Goal: Find specific fact: Find specific fact

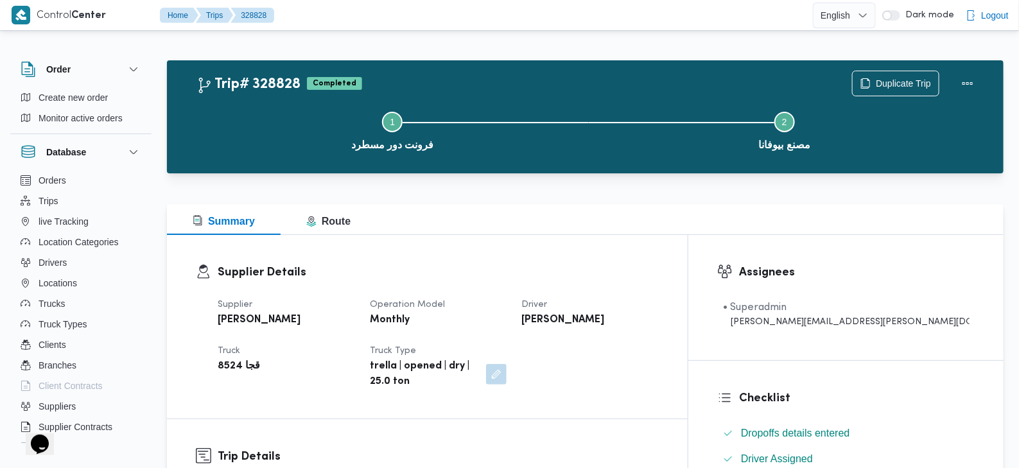
click at [244, 367] on b "قجا 8524" at bounding box center [239, 366] width 42 height 15
copy div "قجا 8524"
